Goal: Task Accomplishment & Management: Complete application form

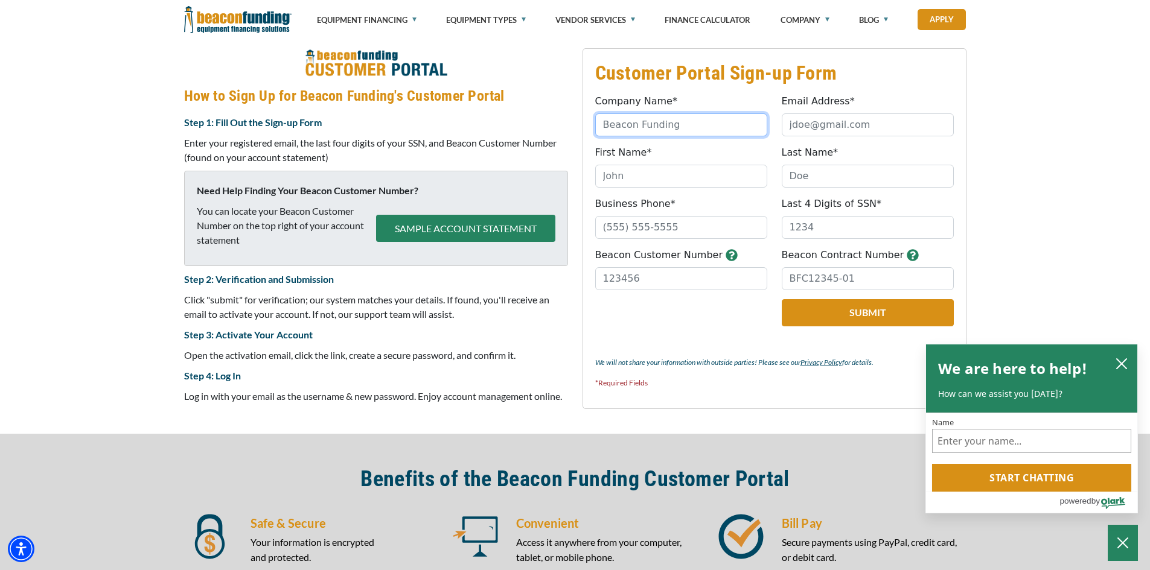
click at [696, 126] on input "Company Name*" at bounding box center [681, 124] width 172 height 23
type input "SEWER RAT"
type input "[EMAIL_ADDRESS][DOMAIN_NAME]"
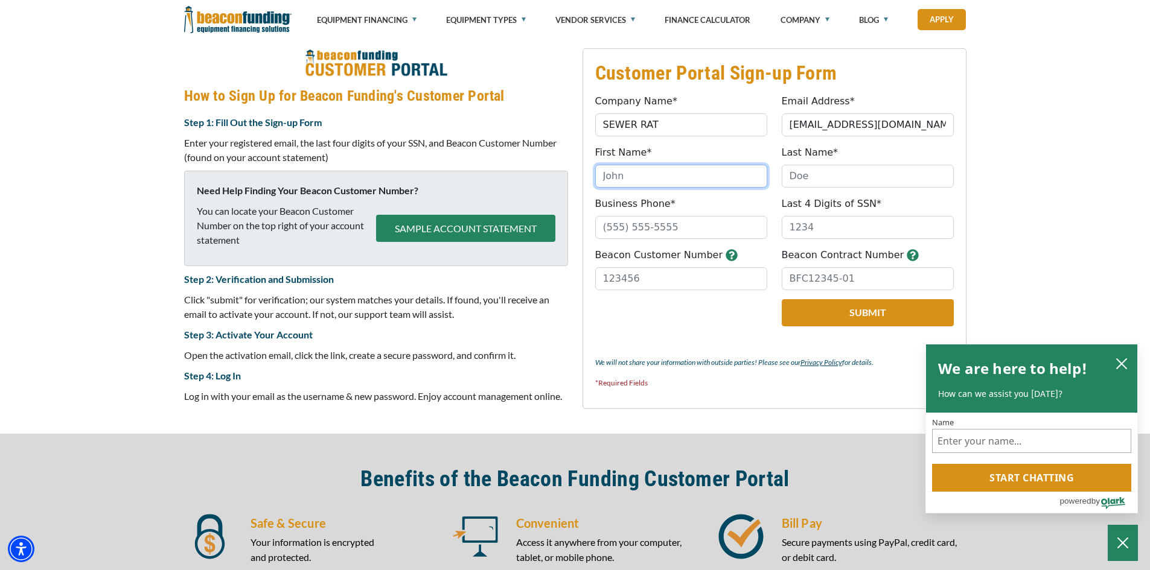
type input "[PERSON_NAME]"
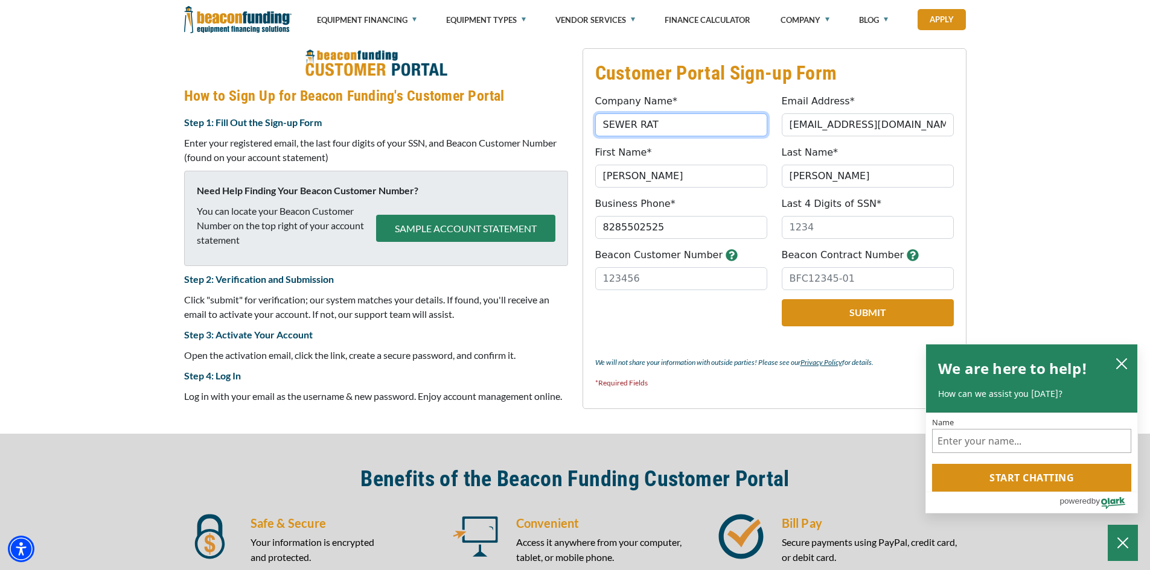
type input "[PHONE_NUMBER]"
click at [823, 233] on input "Last 4 Digits of SSN*" at bounding box center [868, 227] width 172 height 23
type input "1063"
